Goal: Book appointment/travel/reservation

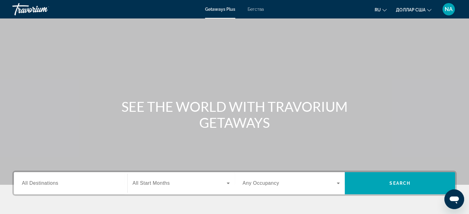
click at [48, 185] on span "All Destinations" at bounding box center [40, 183] width 36 height 5
click at [48, 185] on input "Destination All Destinations" at bounding box center [70, 183] width 97 height 7
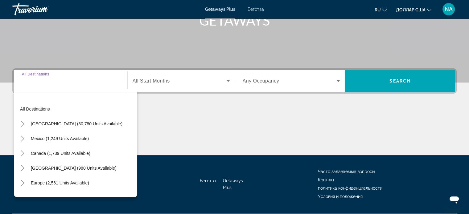
scroll to position [119, 0]
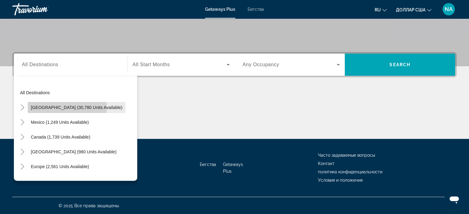
click at [42, 107] on span "[GEOGRAPHIC_DATA] (30,780 units available)" at bounding box center [77, 107] width 92 height 5
type input "**********"
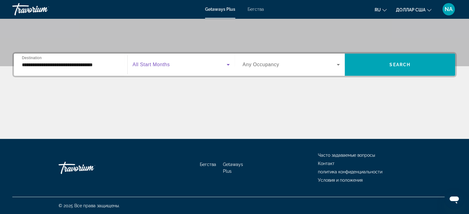
click at [226, 66] on icon "Виджет поиска" at bounding box center [227, 64] width 7 height 7
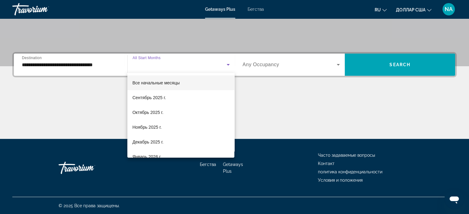
drag, startPoint x: 174, startPoint y: 131, endPoint x: 310, endPoint y: 111, distance: 138.0
click at [310, 111] on div at bounding box center [234, 107] width 469 height 214
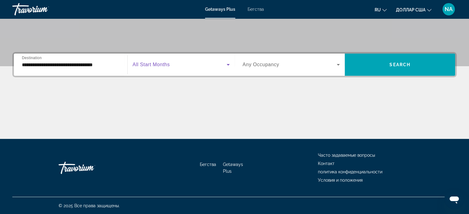
click at [209, 67] on span "Виджет поиска" at bounding box center [180, 64] width 94 height 7
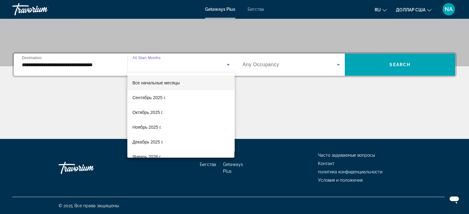
click at [209, 67] on div at bounding box center [234, 107] width 469 height 214
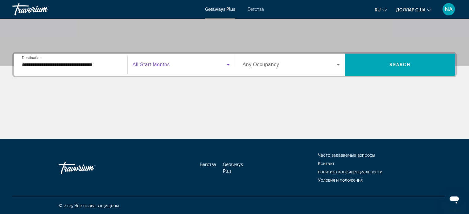
click at [227, 65] on icon "Виджет поиска" at bounding box center [227, 64] width 7 height 7
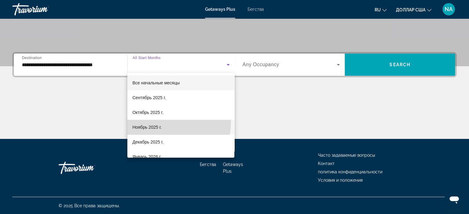
click at [168, 123] on mat-option "Ноябрь 2025 г." at bounding box center [180, 127] width 107 height 15
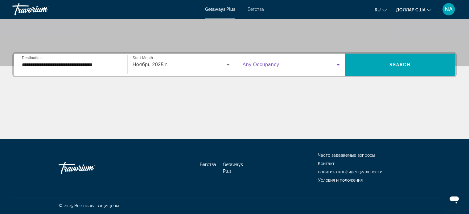
click at [338, 63] on icon "Виджет поиска" at bounding box center [338, 64] width 7 height 7
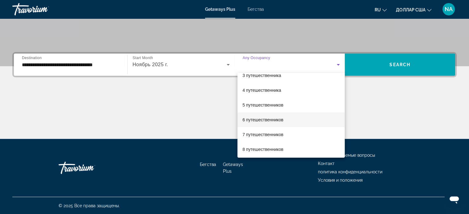
scroll to position [36, 0]
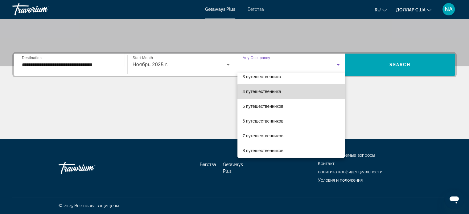
click at [305, 94] on mat-option "4 путешественника" at bounding box center [290, 91] width 107 height 15
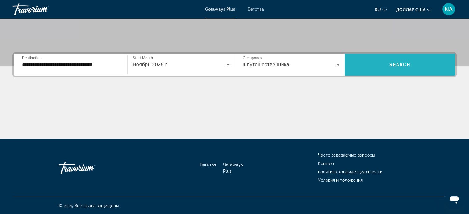
click at [391, 68] on span "Виджет поиска" at bounding box center [400, 64] width 110 height 15
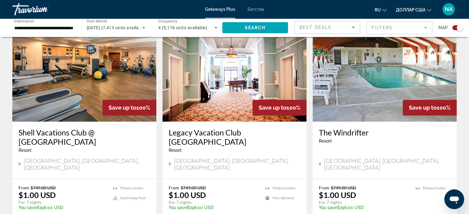
scroll to position [226, 0]
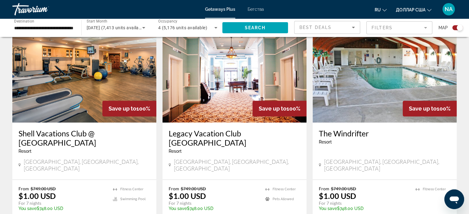
click at [209, 113] on img "Основное содержание" at bounding box center [235, 73] width 144 height 99
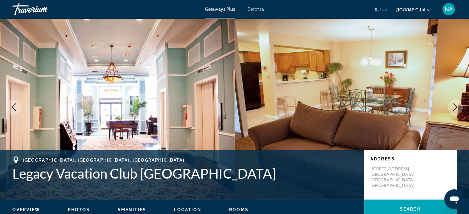
scroll to position [8, 0]
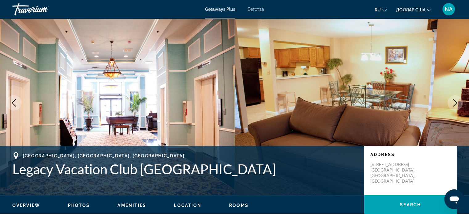
click at [75, 204] on span "Photos" at bounding box center [79, 205] width 22 height 5
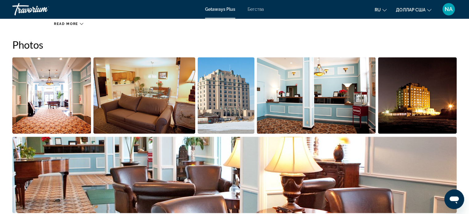
scroll to position [277, 0]
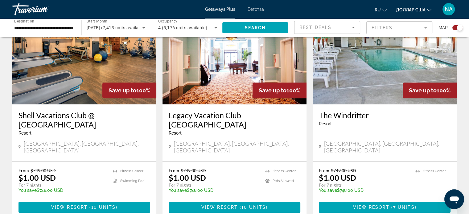
scroll to position [242, 0]
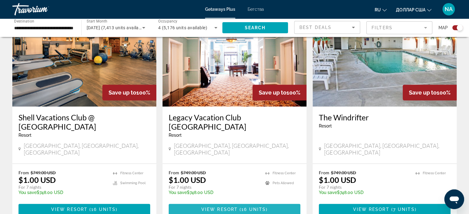
click at [241, 207] on span "( 16 units )" at bounding box center [253, 209] width 30 height 5
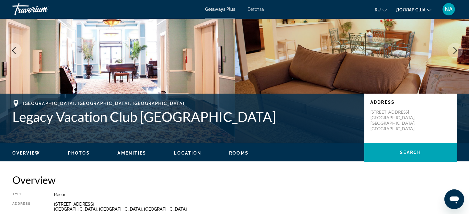
scroll to position [60, 0]
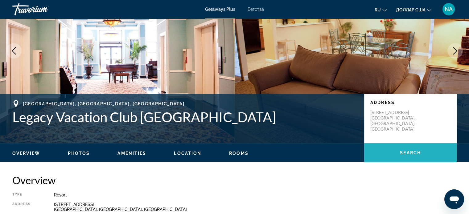
click at [401, 155] on span "Search" at bounding box center [410, 152] width 21 height 5
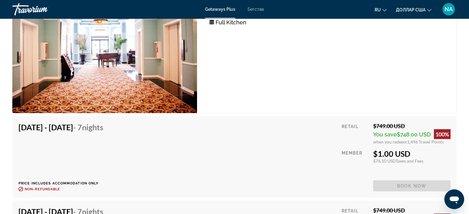
scroll to position [1220, 0]
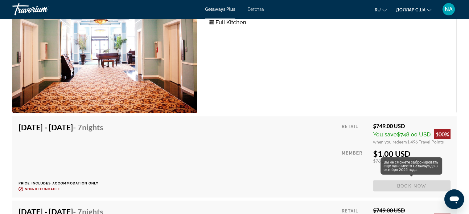
click at [411, 185] on span "Book now" at bounding box center [411, 186] width 77 height 11
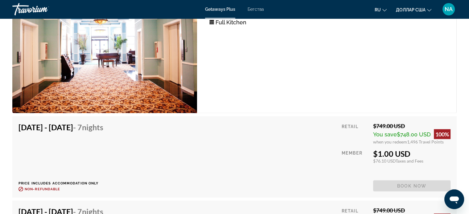
click at [411, 184] on span "Book now" at bounding box center [411, 186] width 77 height 11
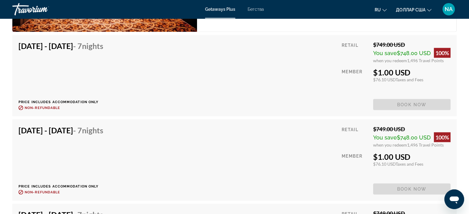
scroll to position [1302, 0]
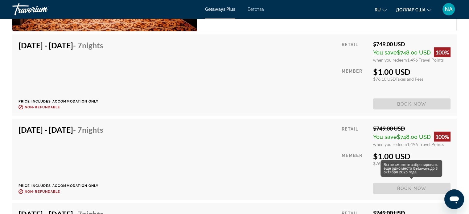
click at [403, 187] on span "Book now" at bounding box center [411, 188] width 77 height 11
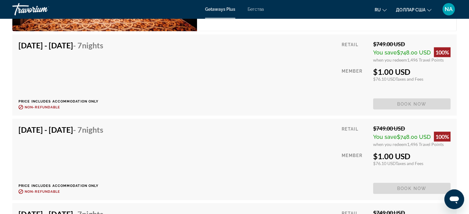
click at [403, 187] on span "Book now" at bounding box center [411, 188] width 77 height 11
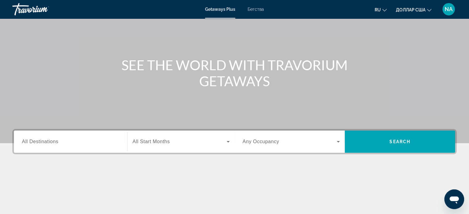
scroll to position [42, 0]
click at [50, 144] on span "All Destinations" at bounding box center [40, 141] width 36 height 5
click at [50, 144] on input "Destination All Destinations" at bounding box center [70, 141] width 97 height 7
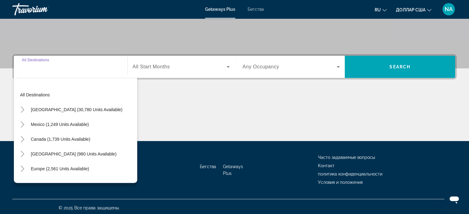
scroll to position [119, 0]
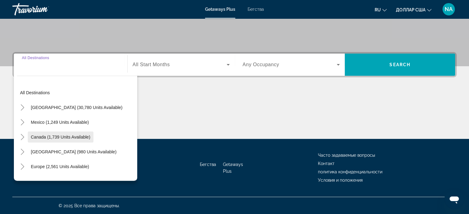
click at [47, 138] on span "Canada (1,739 units available)" at bounding box center [61, 137] width 60 height 5
type input "**********"
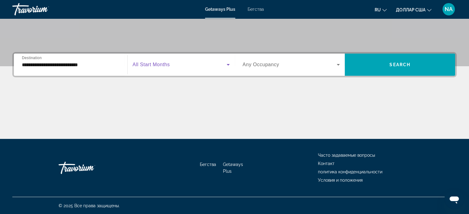
click at [228, 64] on icon "Виджет поиска" at bounding box center [227, 64] width 7 height 7
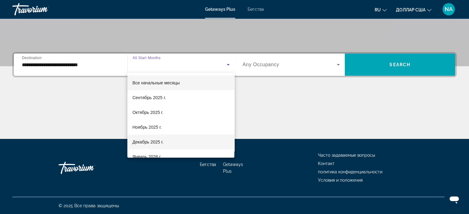
click at [183, 146] on mat-option "Декабрь 2025 г." at bounding box center [180, 142] width 107 height 15
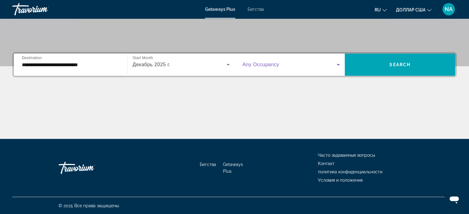
click at [337, 64] on icon "Виджет поиска" at bounding box center [338, 64] width 7 height 7
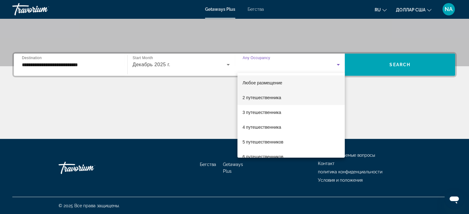
click at [300, 96] on mat-option "2 путешественника" at bounding box center [290, 97] width 107 height 15
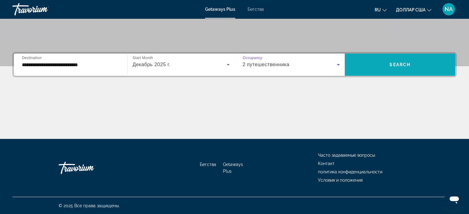
click at [357, 70] on span "Виджет поиска" at bounding box center [400, 64] width 110 height 15
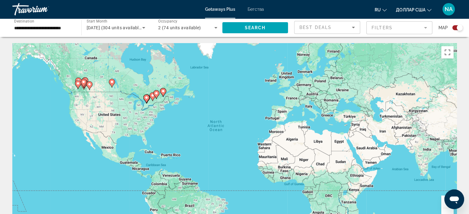
click at [144, 97] on icon "Основное содержание" at bounding box center [146, 99] width 6 height 8
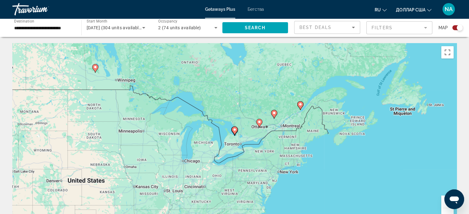
click at [234, 130] on image "Основное содержание" at bounding box center [235, 130] width 4 height 4
type input "**********"
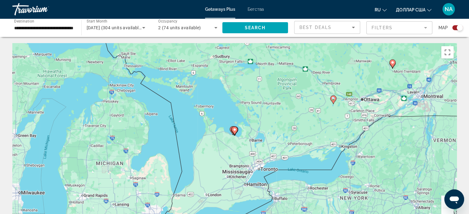
click at [234, 130] on image "Основное содержание" at bounding box center [235, 130] width 4 height 4
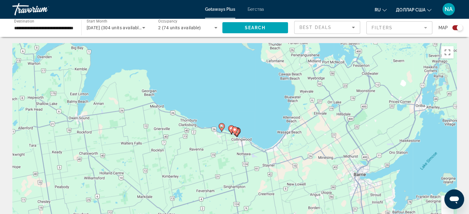
click at [233, 133] on gmp-advanced-marker "Основное содержание" at bounding box center [235, 130] width 6 height 9
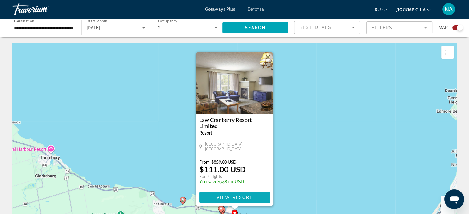
click at [214, 198] on span "Основное содержание" at bounding box center [234, 197] width 71 height 15
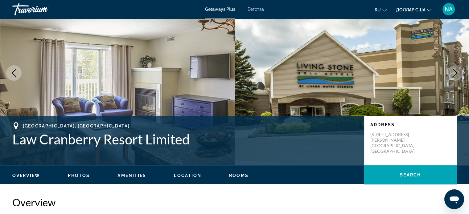
scroll to position [37, 0]
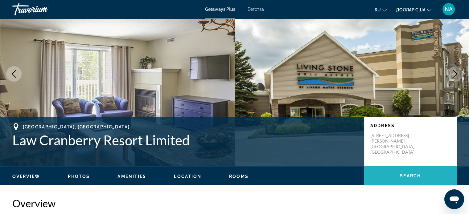
click at [418, 173] on span "Основное содержание" at bounding box center [410, 176] width 93 height 15
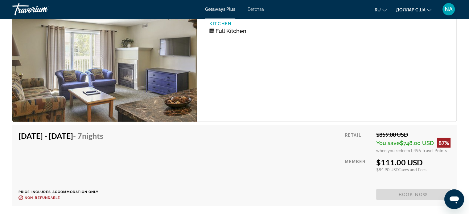
scroll to position [1150, 0]
